Goal: Task Accomplishment & Management: Complete application form

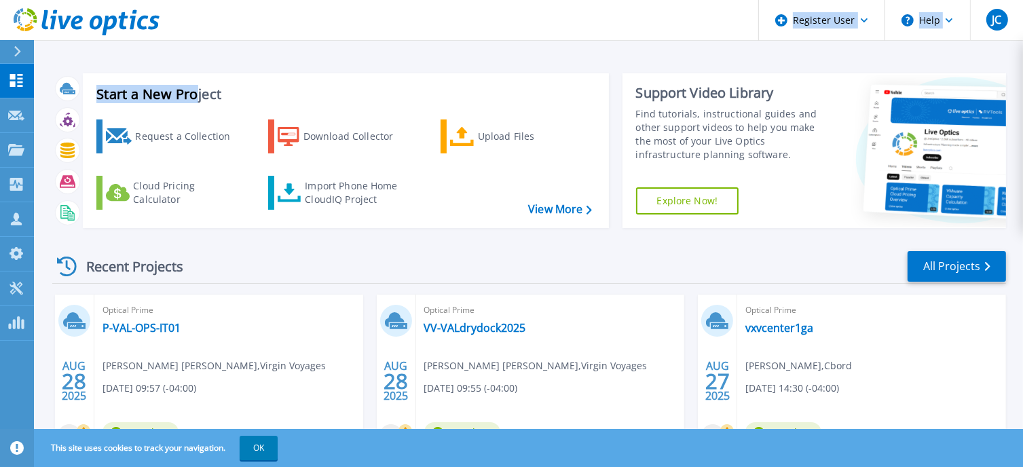
drag, startPoint x: 21, startPoint y: 117, endPoint x: 198, endPoint y: 41, distance: 192.8
click at [198, 41] on div "Register User Help JC Dell User Jesse Chacon Jesse.Chacon@dell.com Dell My Prof…" at bounding box center [511, 207] width 1023 height 415
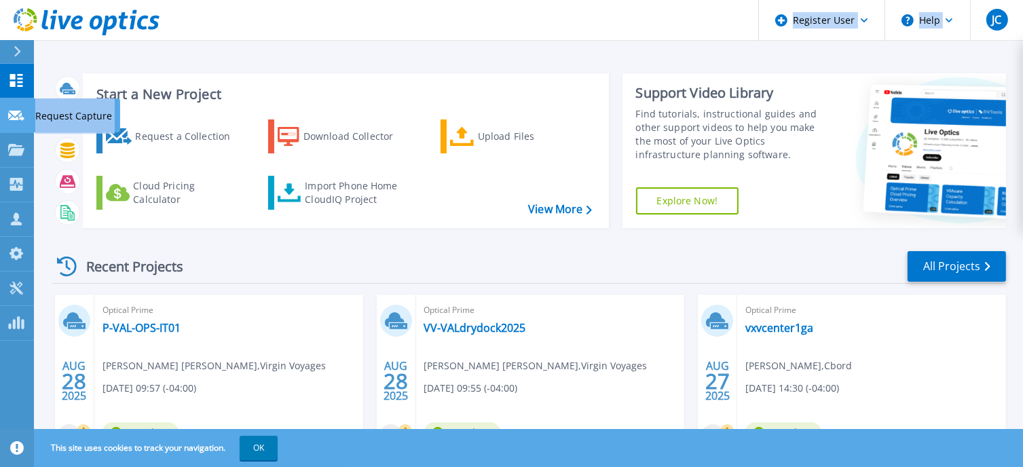
click at [22, 113] on icon at bounding box center [16, 116] width 16 height 10
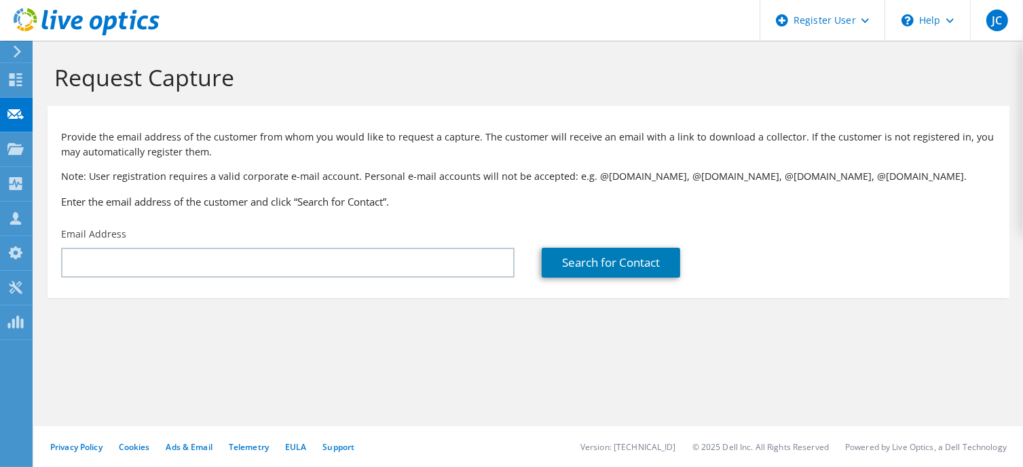
click at [70, 122] on div "Provide the email address of the customer from whom you would like to request a…" at bounding box center [529, 167] width 962 height 108
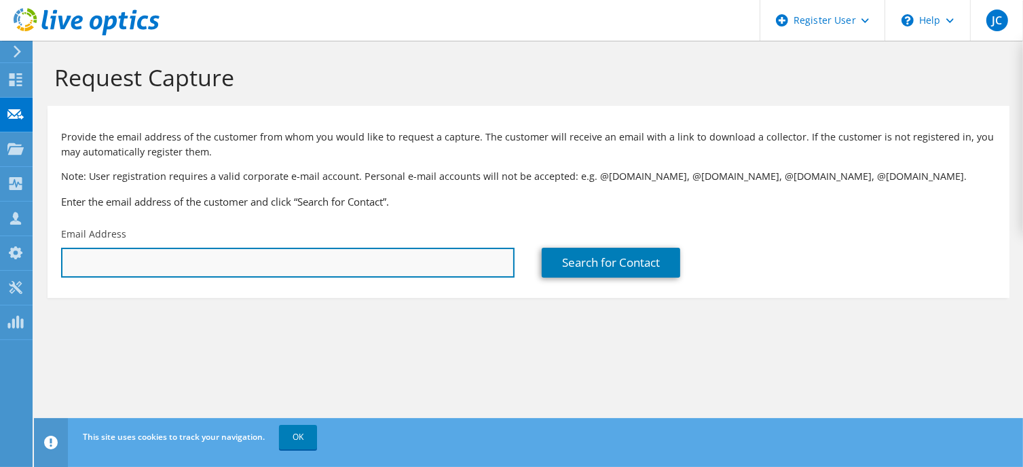
click at [248, 260] on input "text" at bounding box center [287, 263] width 453 height 30
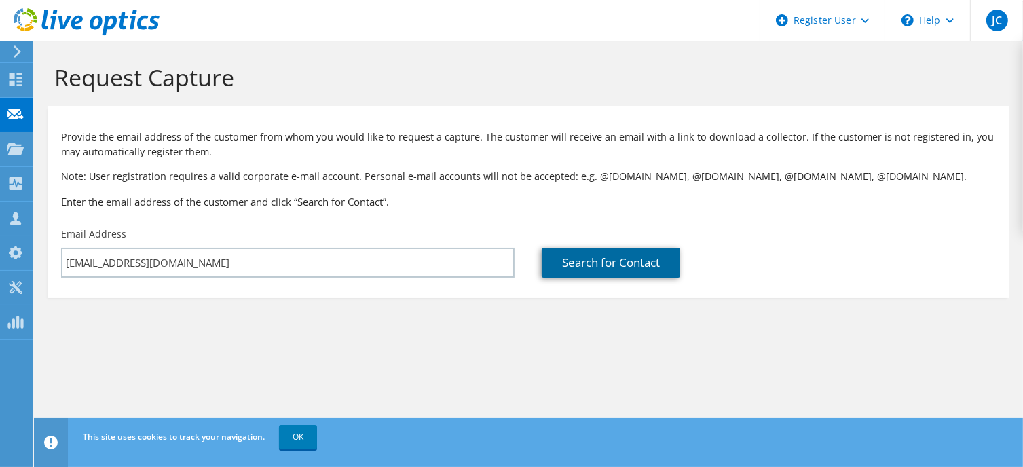
click at [611, 271] on link "Search for Contact" at bounding box center [611, 263] width 138 height 30
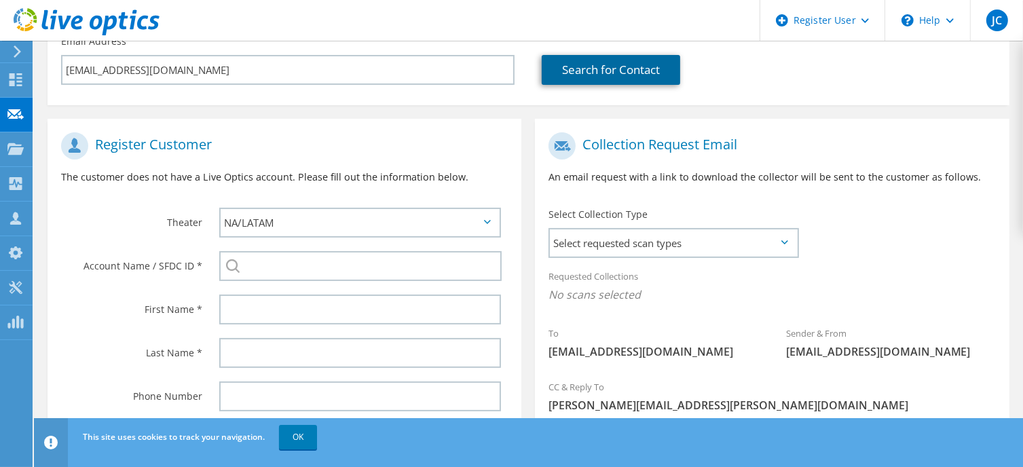
scroll to position [18, 0]
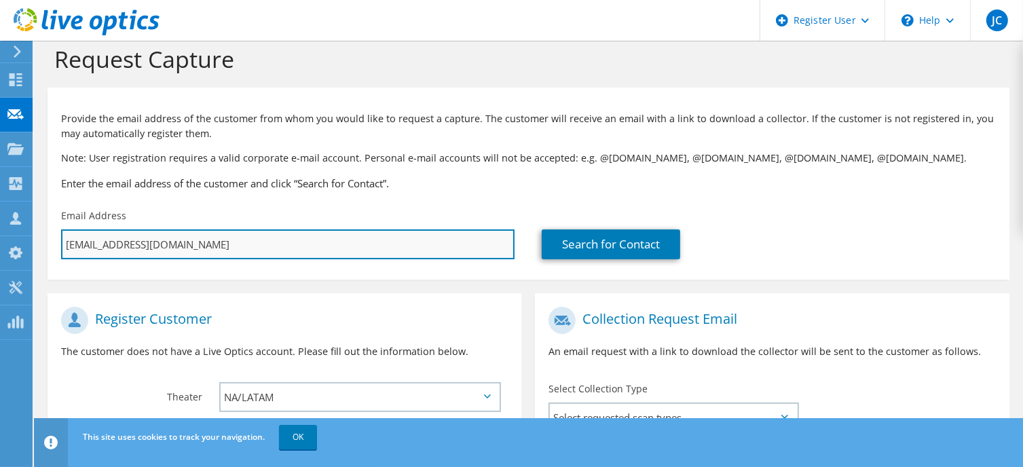
click at [200, 250] on input "naji.hassan@adt.com" at bounding box center [287, 244] width 453 height 30
type input "najihassan@adt.com"
type input "Select"
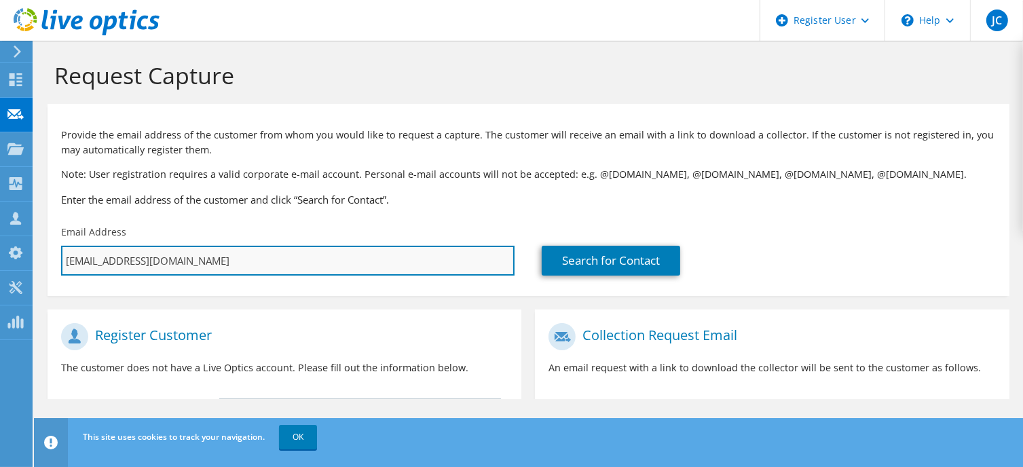
scroll to position [0, 0]
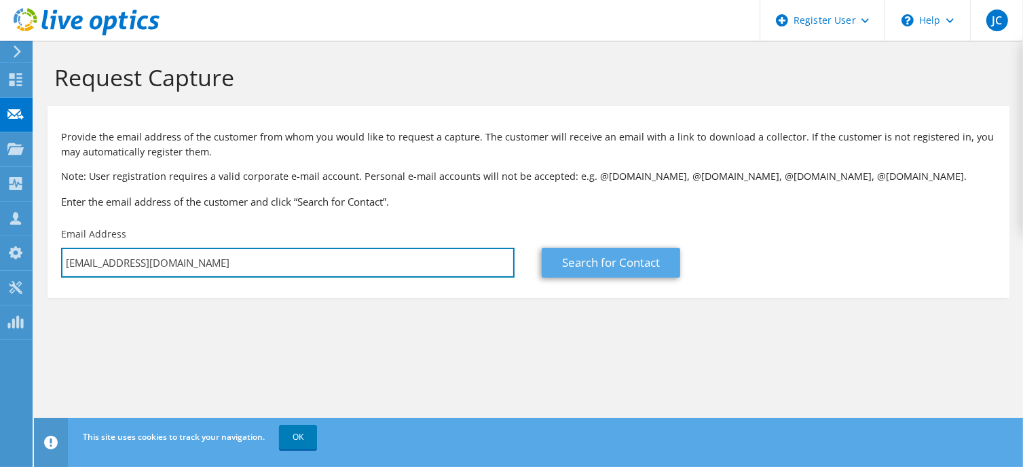
type input "najihassan@adt.com"
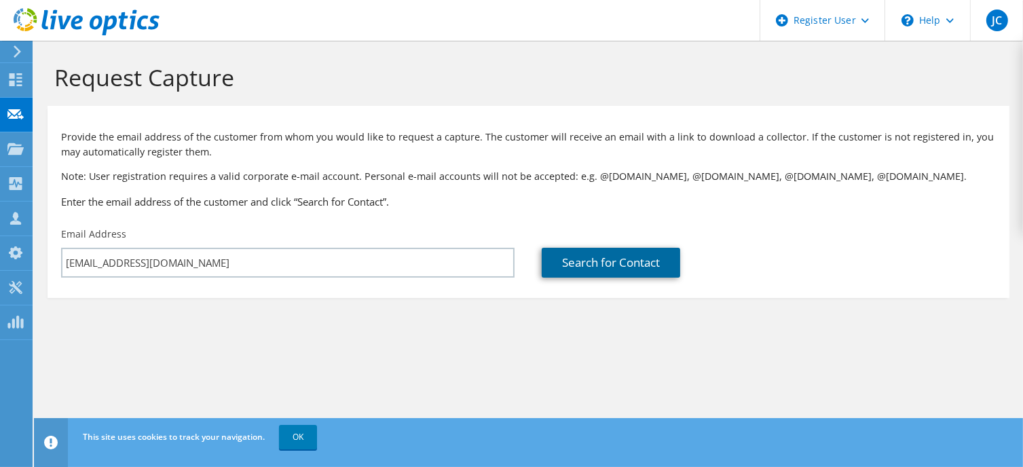
click at [603, 257] on link "Search for Contact" at bounding box center [611, 263] width 138 height 30
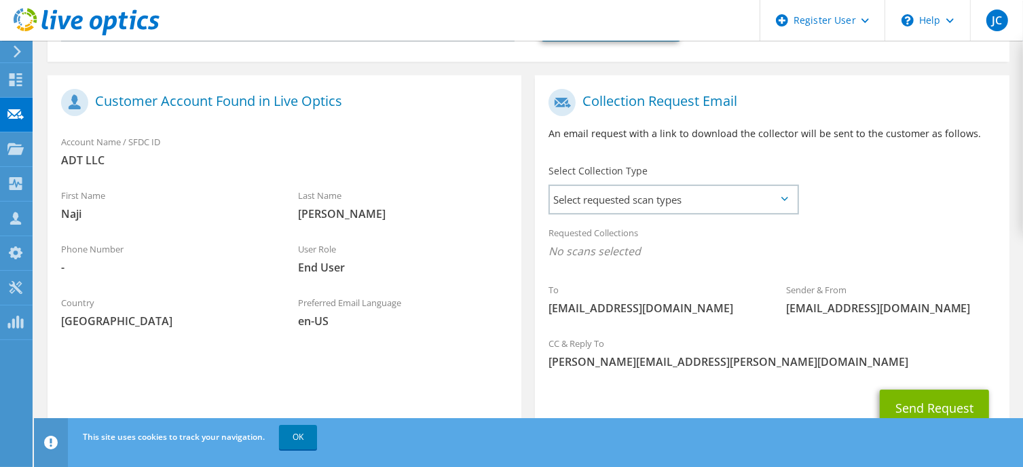
scroll to position [291, 0]
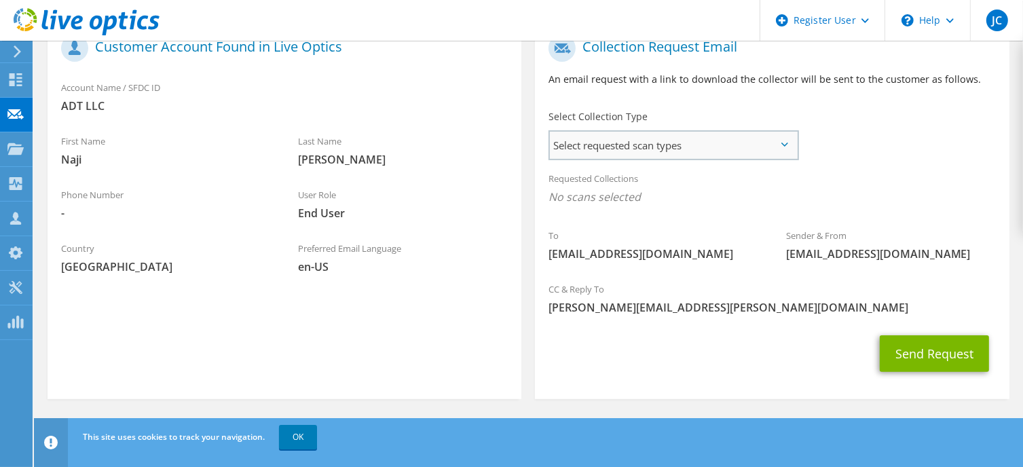
click at [779, 141] on span "Select requested scan types" at bounding box center [673, 145] width 247 height 27
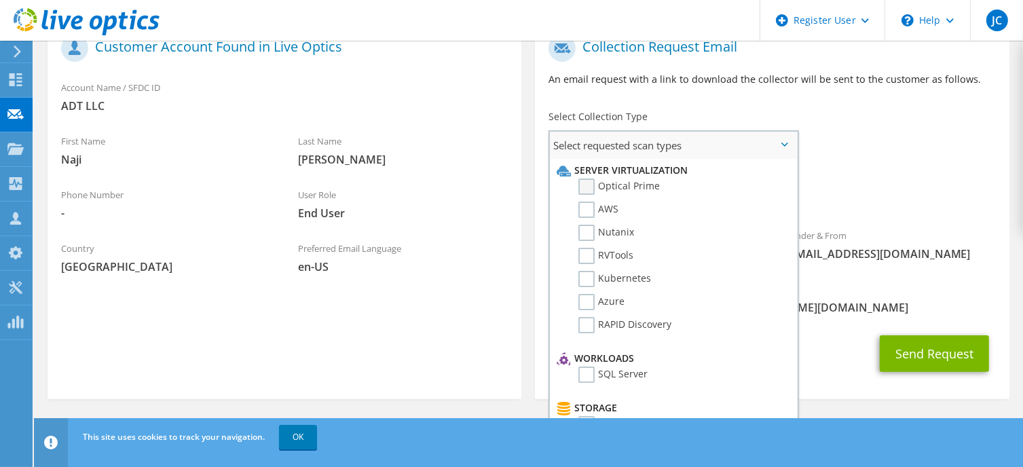
click at [586, 186] on label "Optical Prime" at bounding box center [618, 187] width 81 height 16
click at [0, 0] on input "Optical Prime" at bounding box center [0, 0] width 0 height 0
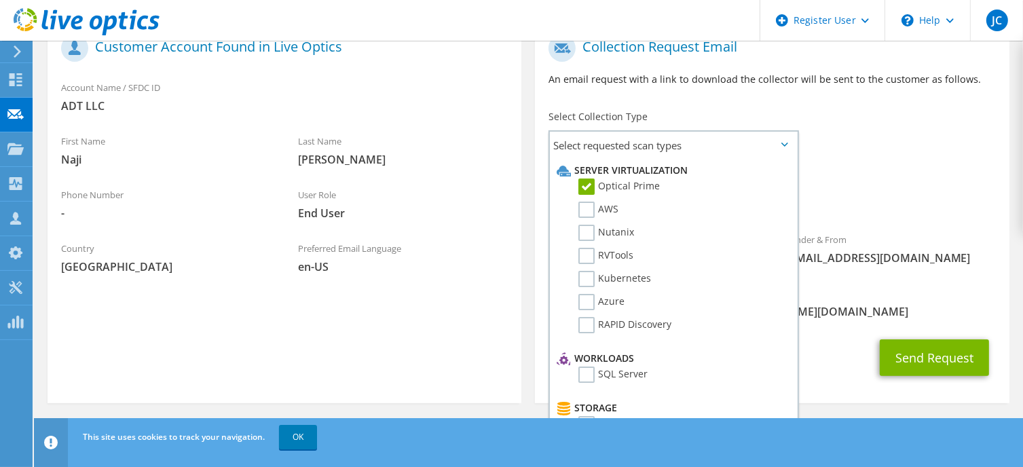
click at [817, 307] on span "[PERSON_NAME][EMAIL_ADDRESS][PERSON_NAME][DOMAIN_NAME]" at bounding box center [771, 311] width 447 height 15
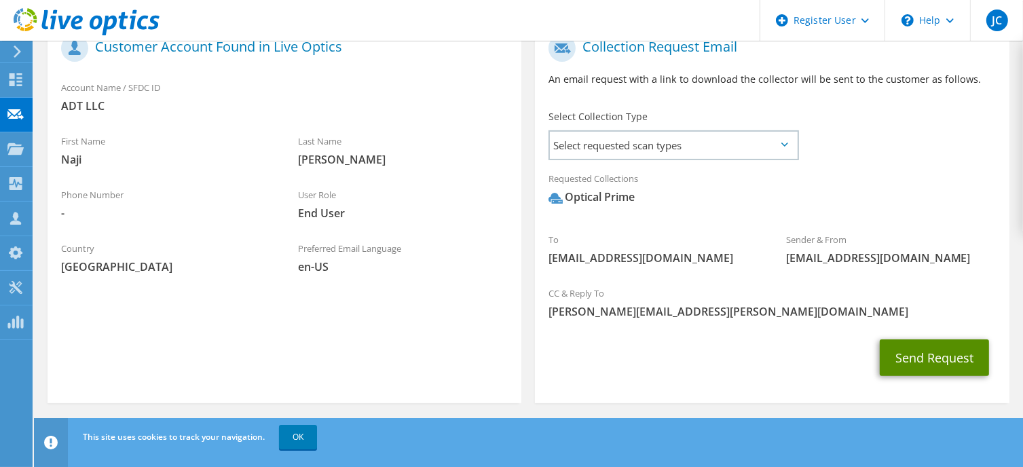
click at [923, 363] on button "Send Request" at bounding box center [934, 357] width 109 height 37
